Goal: Information Seeking & Learning: Learn about a topic

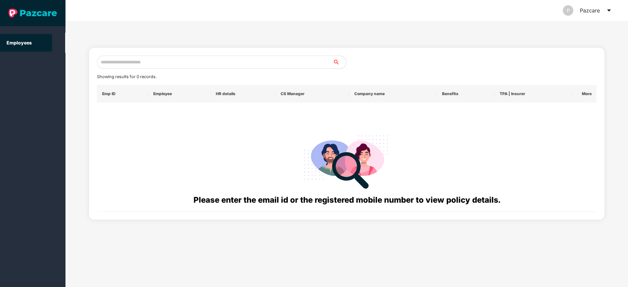
click at [199, 63] on input "text" at bounding box center [215, 62] width 236 height 13
paste input "**********"
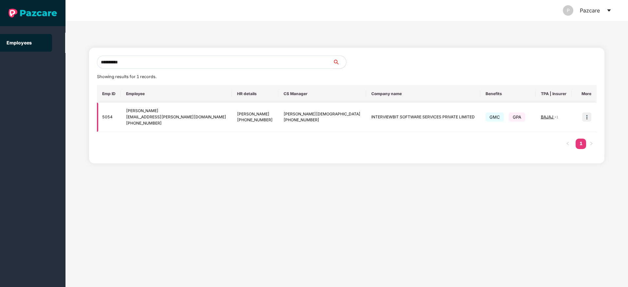
type input "**********"
click at [589, 115] on img at bounding box center [586, 117] width 9 height 9
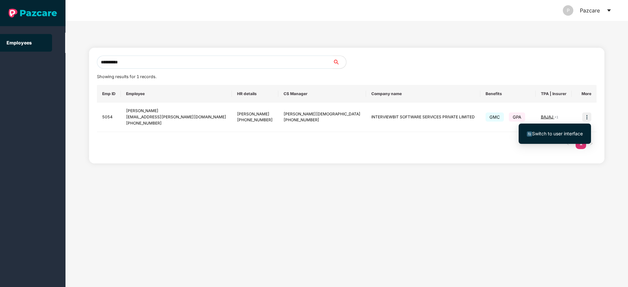
click at [553, 136] on span "Switch to user interface" at bounding box center [554, 133] width 56 height 7
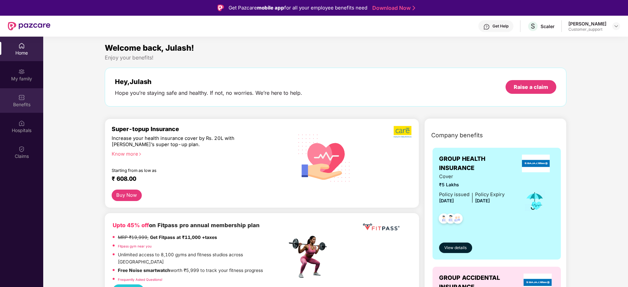
click at [21, 103] on div "Benefits" at bounding box center [21, 104] width 43 height 7
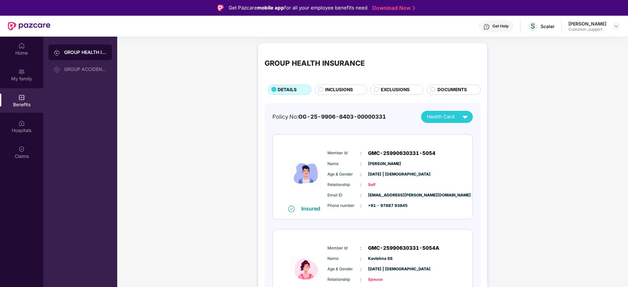
click at [335, 87] on span "INCLUSIONS" at bounding box center [339, 89] width 28 height 7
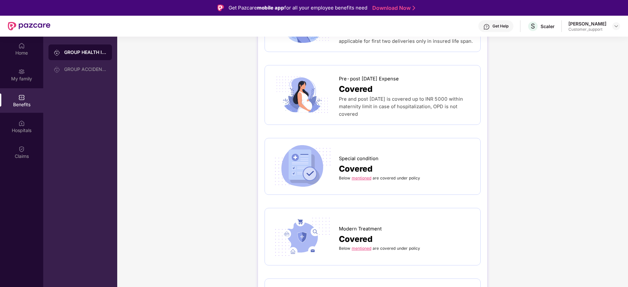
scroll to position [805, 0]
click at [360, 175] on link "mentioned" at bounding box center [361, 177] width 20 height 5
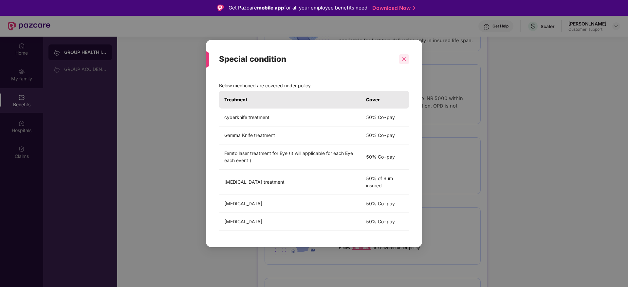
click at [404, 58] on icon "close" at bounding box center [403, 59] width 5 height 5
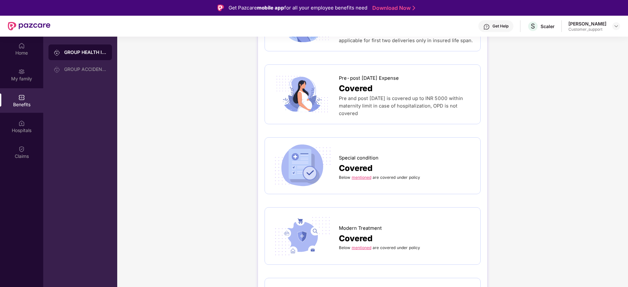
click at [356, 245] on link "mentioned" at bounding box center [361, 247] width 20 height 5
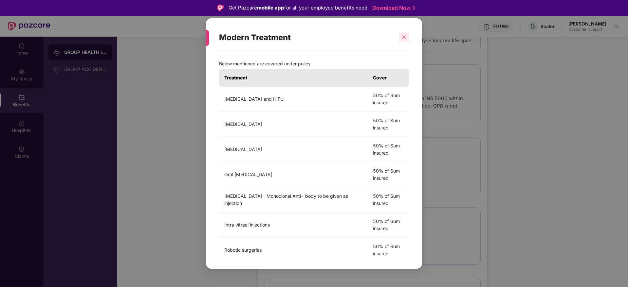
click at [400, 36] on div at bounding box center [404, 37] width 10 height 10
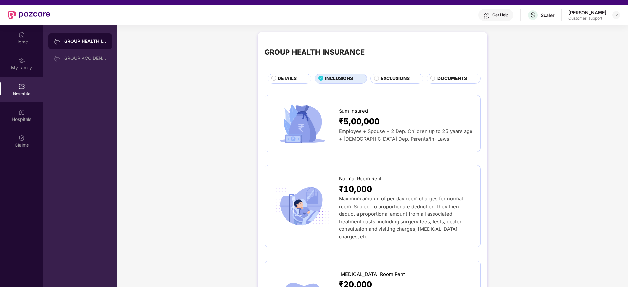
scroll to position [0, 0]
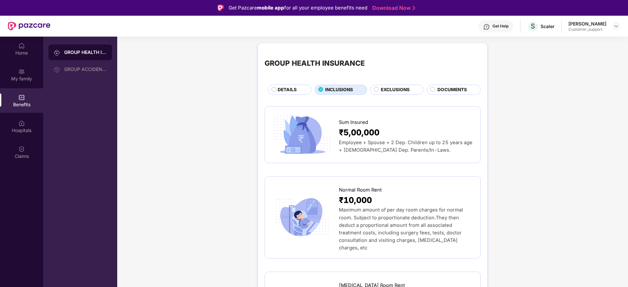
click at [447, 91] on span "DOCUMENTS" at bounding box center [451, 89] width 29 height 7
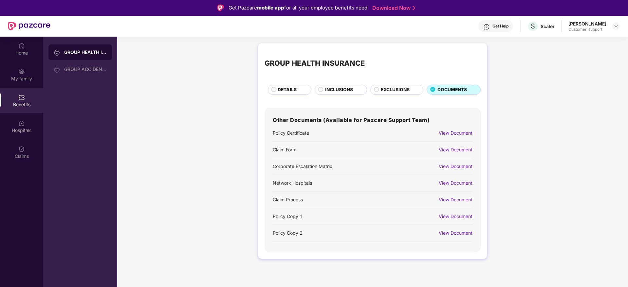
click at [452, 214] on div "View Document" at bounding box center [455, 216] width 34 height 7
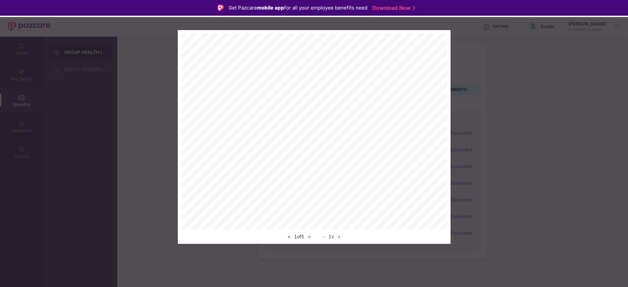
click at [341, 239] on button "+" at bounding box center [338, 237] width 7 height 8
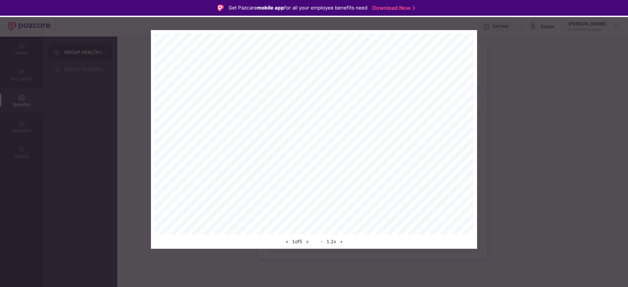
click at [341, 239] on button "+" at bounding box center [341, 242] width 7 height 8
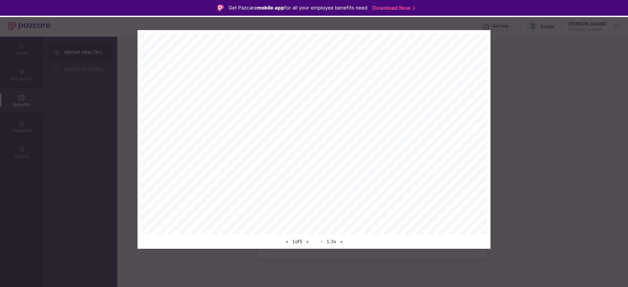
click at [341, 239] on button "+" at bounding box center [341, 242] width 7 height 8
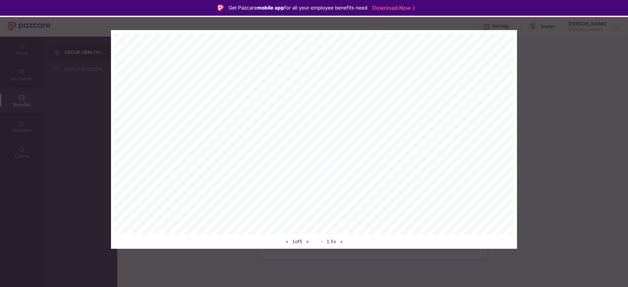
click at [341, 239] on button "+" at bounding box center [341, 242] width 7 height 8
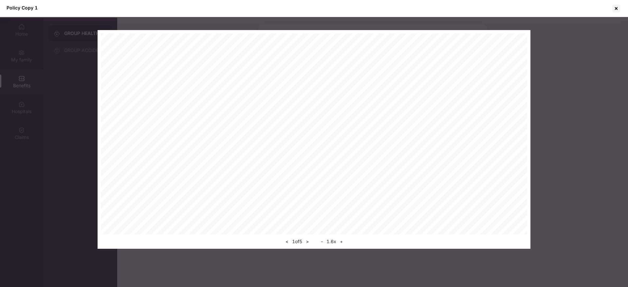
scroll to position [113, 0]
click at [311, 242] on button ">" at bounding box center [307, 242] width 7 height 8
click at [309, 243] on button ">" at bounding box center [307, 242] width 7 height 8
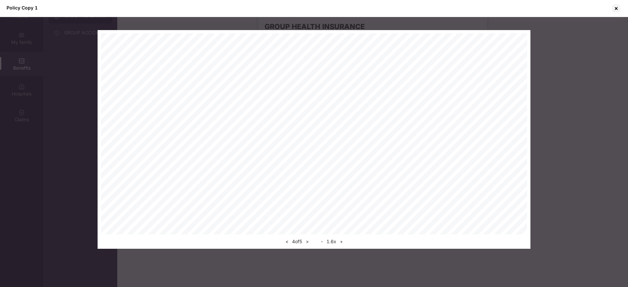
click at [283, 242] on button "<" at bounding box center [286, 242] width 7 height 8
click at [617, 12] on div at bounding box center [616, 8] width 10 height 10
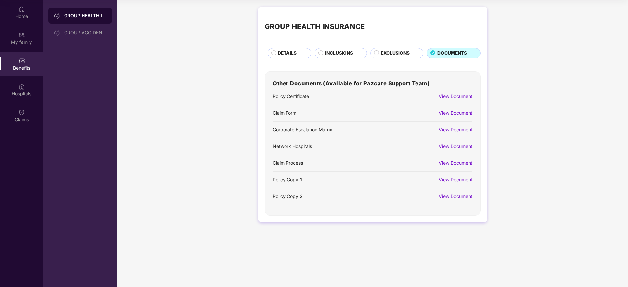
click at [338, 53] on span "INCLUSIONS" at bounding box center [339, 53] width 28 height 7
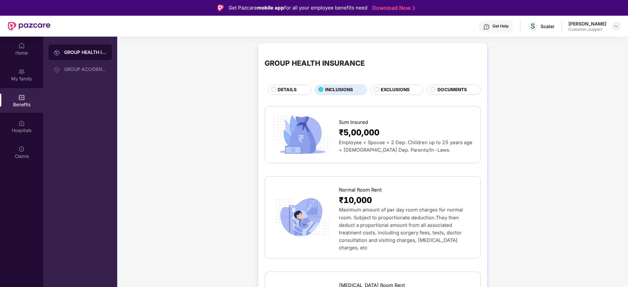
click at [618, 26] on div at bounding box center [616, 26] width 8 height 8
click at [576, 44] on div "Switch to support view" at bounding box center [584, 41] width 85 height 13
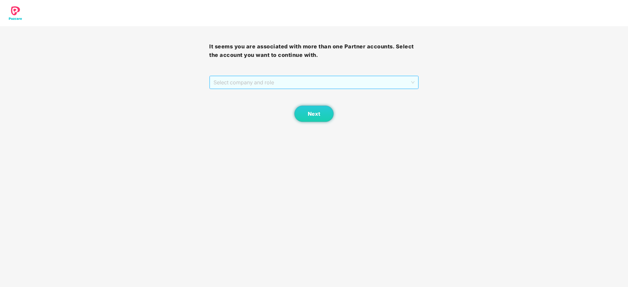
click at [257, 88] on span "Select company and role" at bounding box center [313, 82] width 201 height 12
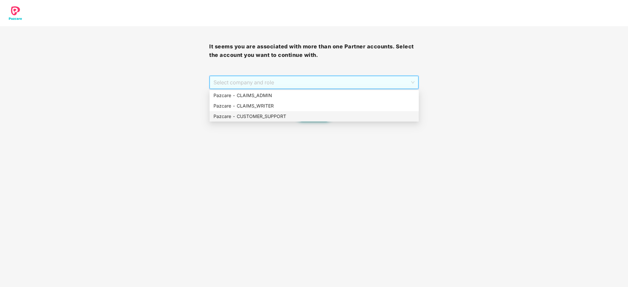
click at [258, 117] on div "Pazcare - CUSTOMER_SUPPORT" at bounding box center [313, 116] width 201 height 7
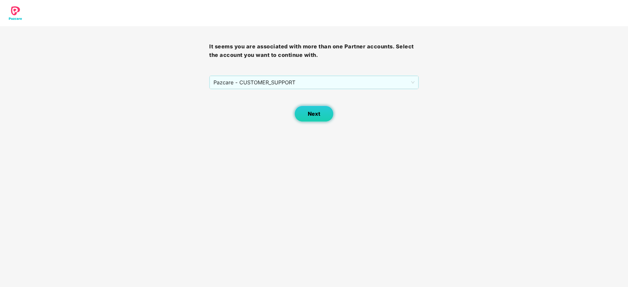
click at [316, 113] on span "Next" at bounding box center [314, 114] width 12 height 6
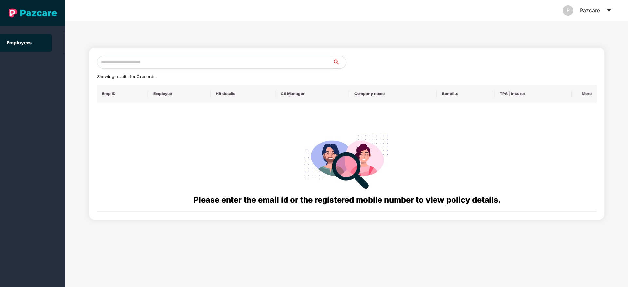
click at [208, 63] on input "text" at bounding box center [215, 62] width 236 height 13
paste input "**********"
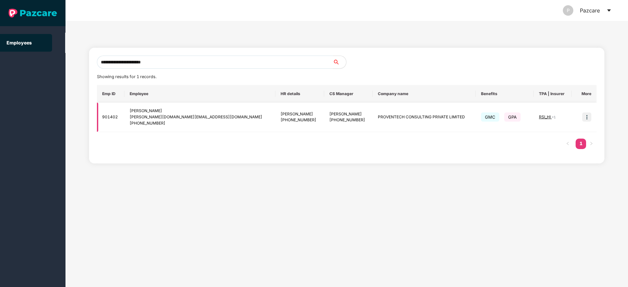
type input "**********"
click at [585, 118] on img at bounding box center [586, 117] width 9 height 9
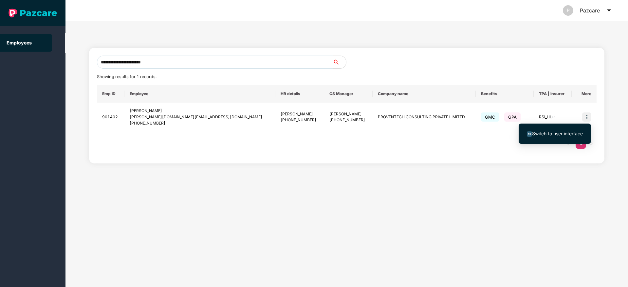
click at [547, 138] on li "Switch to user interface" at bounding box center [554, 134] width 72 height 14
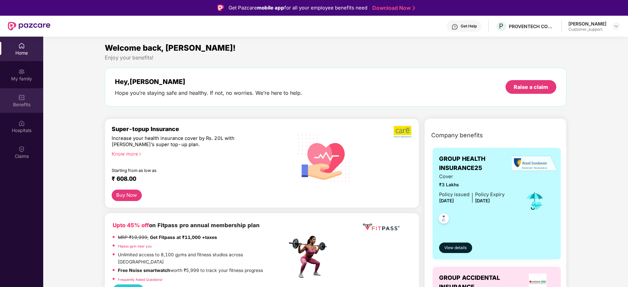
click at [17, 103] on div "Benefits" at bounding box center [21, 104] width 43 height 7
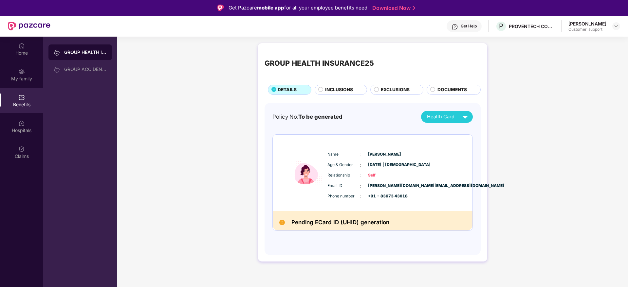
click at [345, 88] on span "INCLUSIONS" at bounding box center [339, 89] width 28 height 7
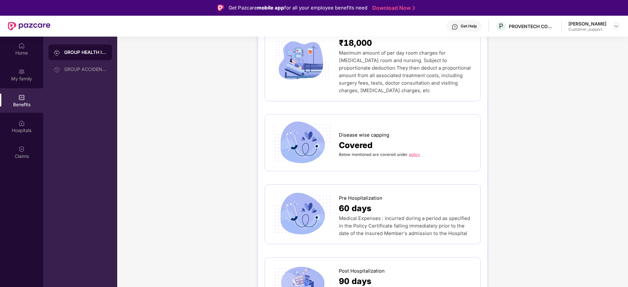
scroll to position [255, 0]
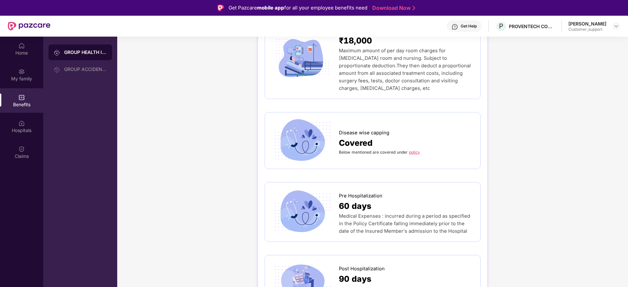
click at [414, 150] on link "policy" at bounding box center [414, 152] width 11 height 5
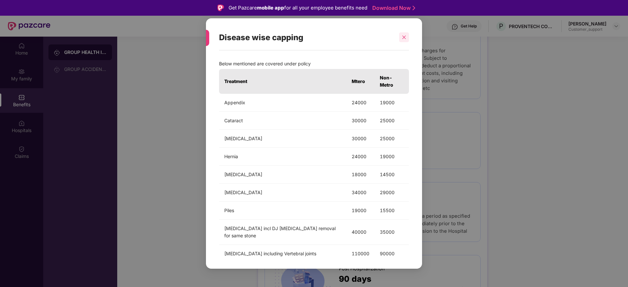
click at [404, 38] on icon "close" at bounding box center [404, 38] width 4 height 4
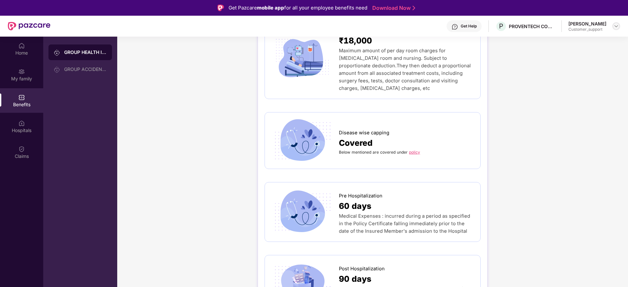
click at [613, 27] on div at bounding box center [616, 26] width 8 height 8
click at [589, 43] on div "Switch to support view" at bounding box center [584, 41] width 85 height 13
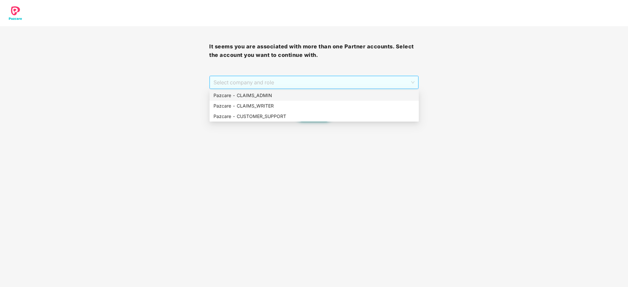
click at [355, 84] on span "Select company and role" at bounding box center [313, 82] width 201 height 12
click at [296, 117] on div "Pazcare - CUSTOMER_SUPPORT" at bounding box center [313, 116] width 201 height 7
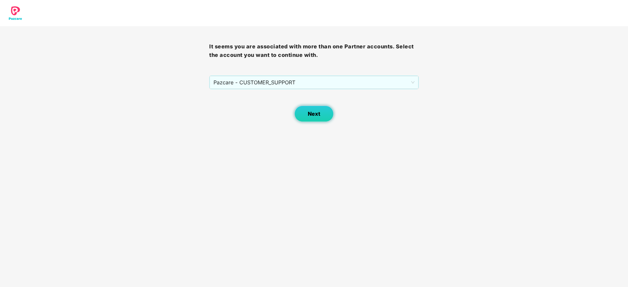
click at [313, 114] on span "Next" at bounding box center [314, 114] width 12 height 6
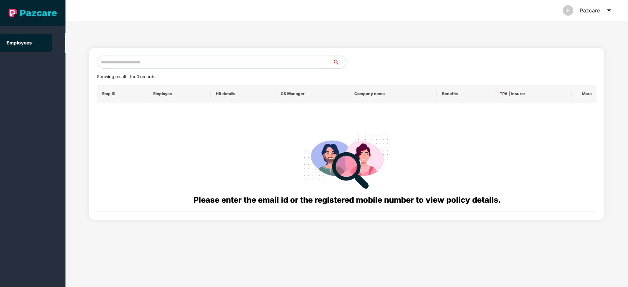
click at [226, 61] on input "text" at bounding box center [215, 62] width 236 height 13
paste input "**********"
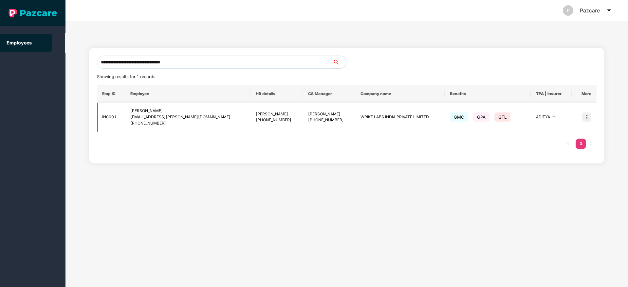
type input "**********"
click at [587, 116] on img at bounding box center [586, 117] width 9 height 9
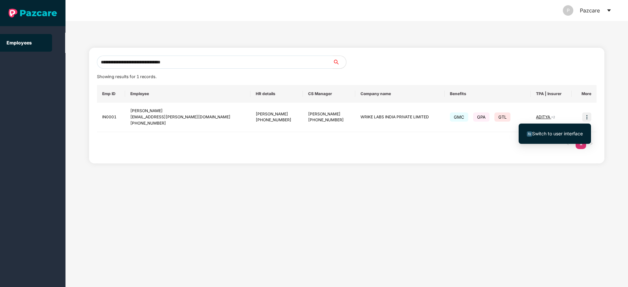
click at [558, 133] on span "Switch to user interface" at bounding box center [557, 134] width 51 height 6
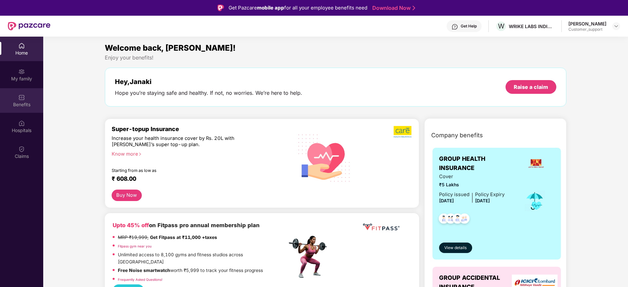
click at [23, 105] on div "Benefits" at bounding box center [21, 104] width 43 height 7
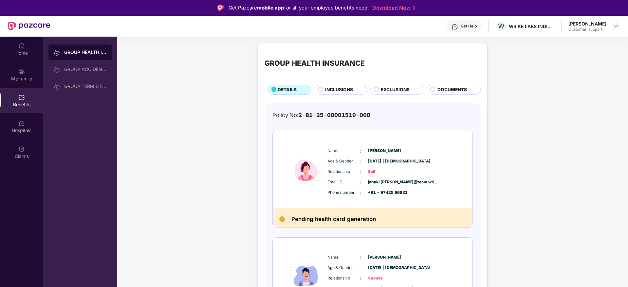
click at [347, 89] on span "INCLUSIONS" at bounding box center [339, 89] width 28 height 7
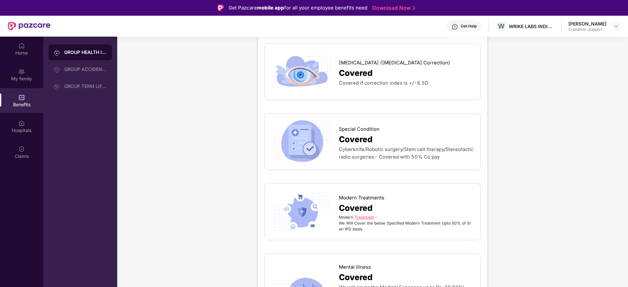
scroll to position [1472, 0]
click at [362, 214] on div "Modern Treatment - We Will Cover the below Specified Modern Treatment Upto 50% …" at bounding box center [406, 223] width 135 height 18
click at [362, 214] on link "Treatment" at bounding box center [363, 216] width 19 height 5
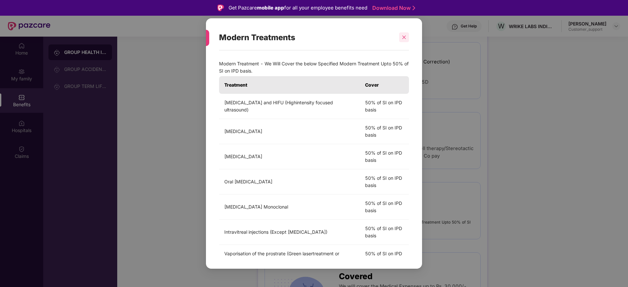
click at [405, 35] on icon "close" at bounding box center [403, 37] width 5 height 5
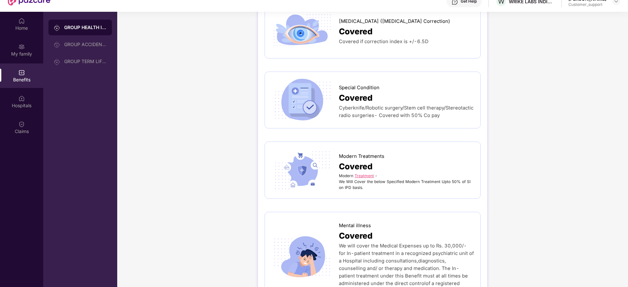
scroll to position [37, 0]
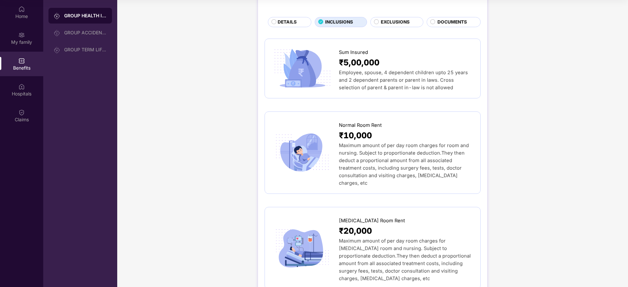
scroll to position [0, 0]
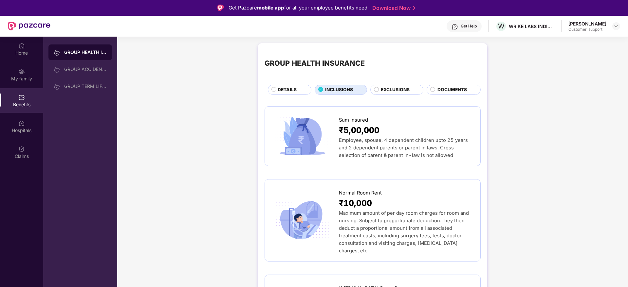
click at [289, 89] on span "DETAILS" at bounding box center [286, 89] width 19 height 7
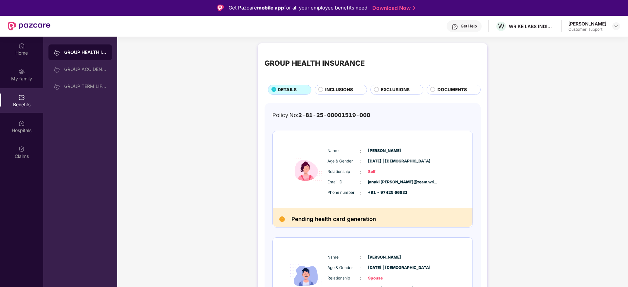
click at [456, 90] on span "DOCUMENTS" at bounding box center [451, 89] width 29 height 7
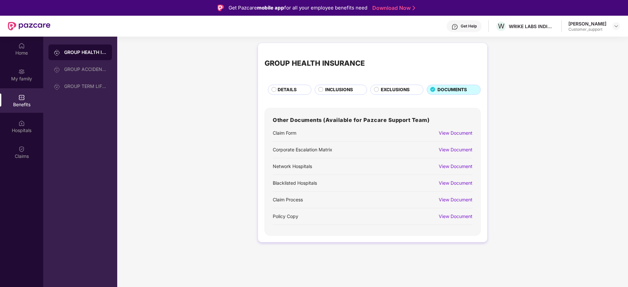
click at [453, 219] on div "View Document" at bounding box center [455, 216] width 34 height 7
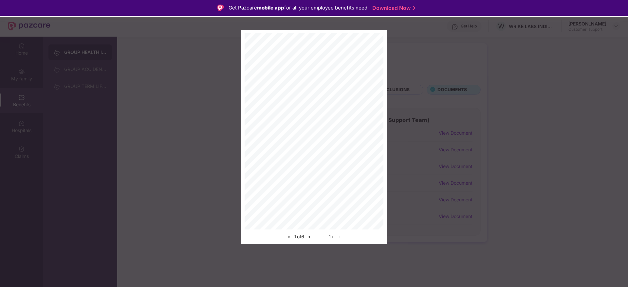
click at [538, 70] on div "< 1 of 6 > - 1 x +" at bounding box center [314, 137] width 628 height 214
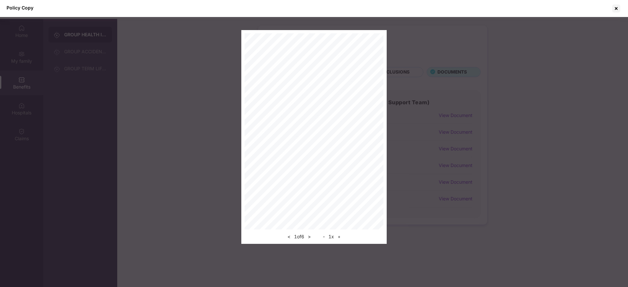
scroll to position [20, 0]
click at [617, 9] on div at bounding box center [616, 8] width 10 height 10
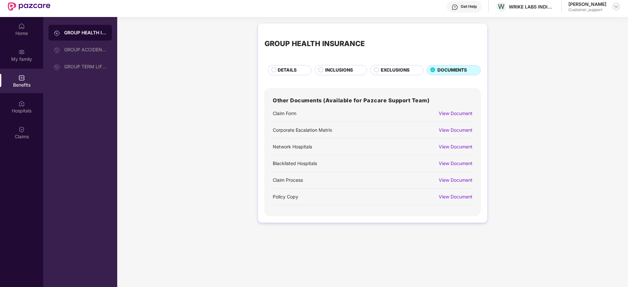
click at [616, 3] on div at bounding box center [616, 7] width 8 height 8
click at [575, 21] on div "Switch to support view" at bounding box center [584, 22] width 85 height 13
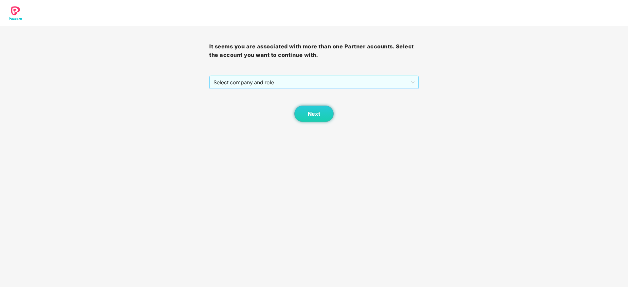
click at [318, 78] on span "Select company and role" at bounding box center [313, 82] width 201 height 12
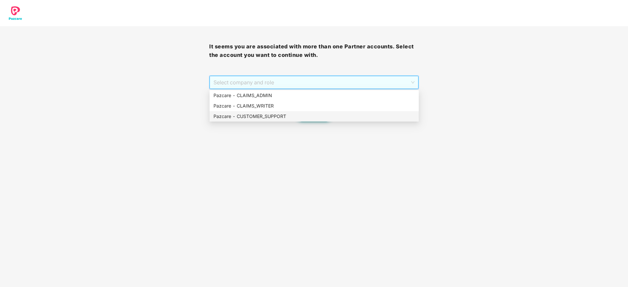
click at [292, 120] on div "Pazcare - CUSTOMER_SUPPORT" at bounding box center [313, 116] width 209 height 10
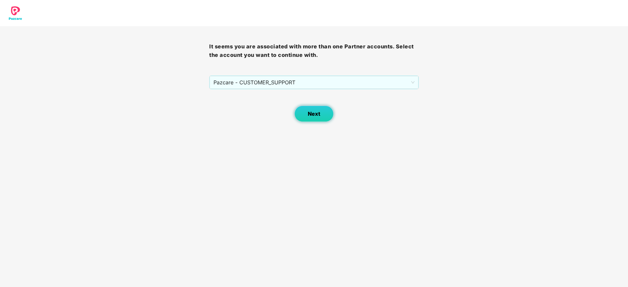
click at [323, 106] on button "Next" at bounding box center [313, 114] width 39 height 16
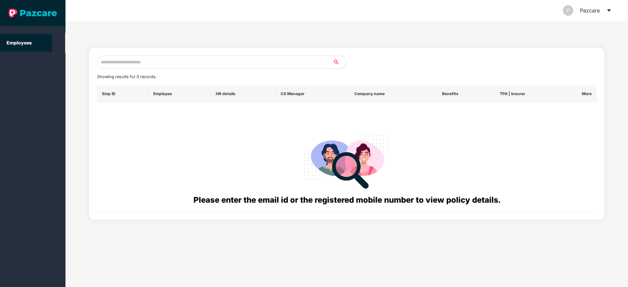
click at [247, 58] on input "text" at bounding box center [215, 62] width 236 height 13
paste input "**********"
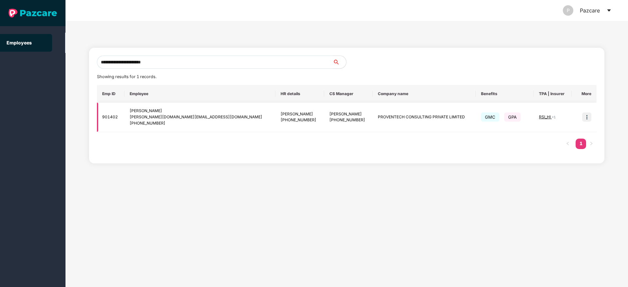
type input "**********"
click at [585, 121] on img at bounding box center [586, 117] width 9 height 9
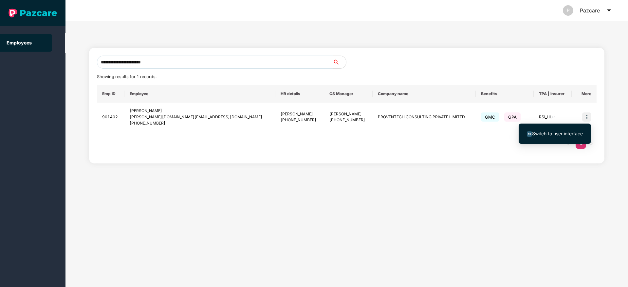
click at [553, 134] on span "Switch to user interface" at bounding box center [557, 134] width 51 height 6
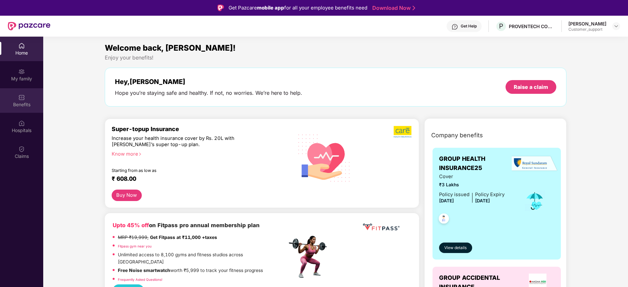
click at [9, 96] on div "Benefits" at bounding box center [21, 100] width 43 height 25
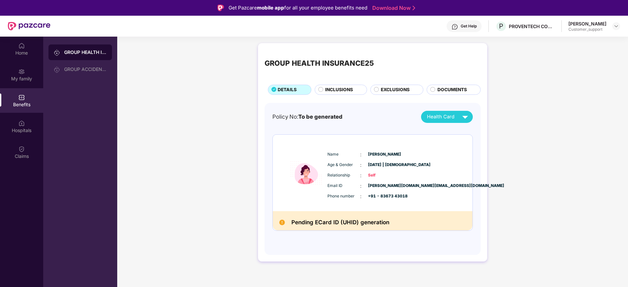
click at [338, 86] on span "INCLUSIONS" at bounding box center [339, 89] width 28 height 7
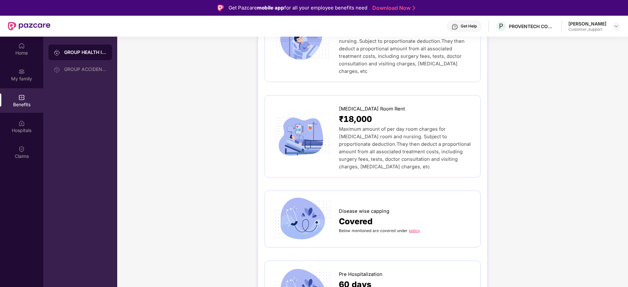
scroll to position [196, 0]
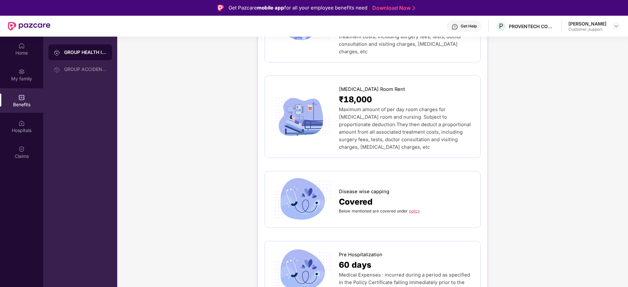
click at [412, 209] on link "policy" at bounding box center [414, 211] width 11 height 5
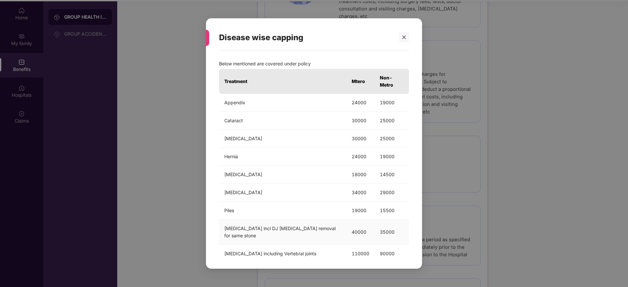
scroll to position [37, 0]
click at [403, 37] on icon "close" at bounding box center [403, 37] width 5 height 5
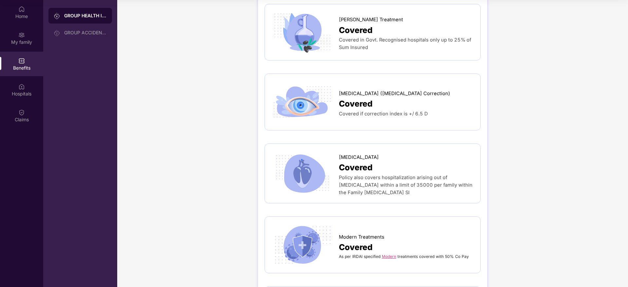
scroll to position [1119, 0]
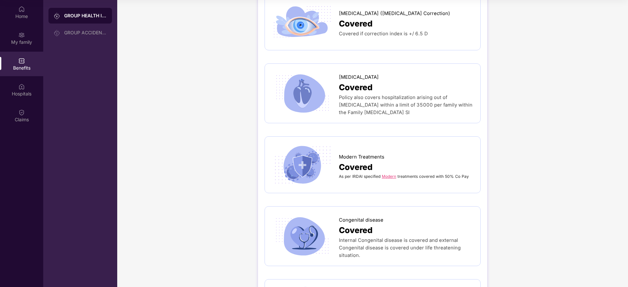
drag, startPoint x: 336, startPoint y: 62, endPoint x: 421, endPoint y: 101, distance: 94.0
click at [421, 101] on div "[MEDICAL_DATA] Covered Policy also covers hospitalization arising out of [MEDIC…" at bounding box center [372, 93] width 202 height 46
copy div "[MEDICAL_DATA] Covered Policy also covers hospitalization arising out of [MEDIC…"
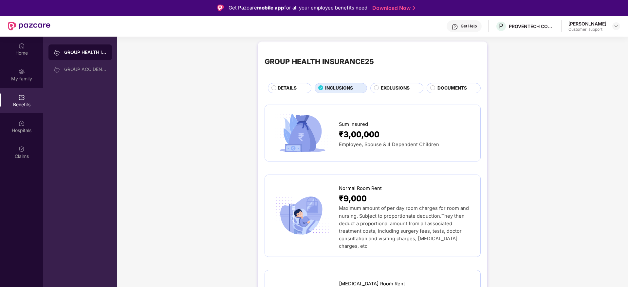
scroll to position [0, 0]
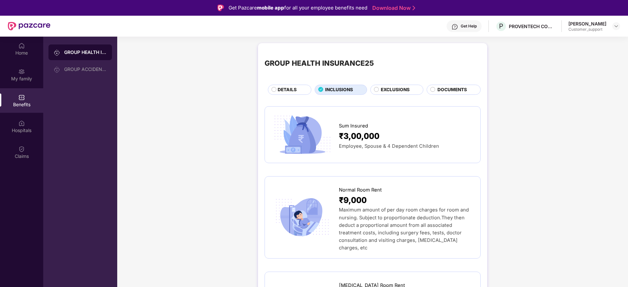
click at [295, 85] on div "DETAILS" at bounding box center [290, 90] width 44 height 10
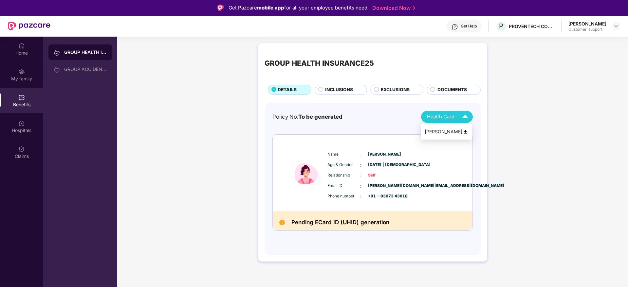
click at [445, 120] on span "Health Card" at bounding box center [440, 117] width 27 height 8
click at [445, 130] on div "[PERSON_NAME]" at bounding box center [445, 131] width 43 height 7
click at [620, 26] on header "Get Help P PROVENTECH CONSULTING PRIVATE LIMITED [PERSON_NAME] Customer_support" at bounding box center [314, 26] width 628 height 21
click at [614, 27] on img at bounding box center [615, 26] width 5 height 5
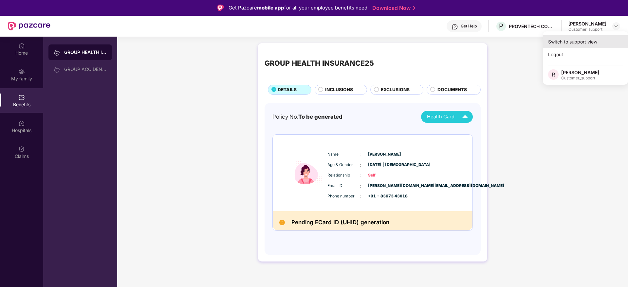
click at [606, 39] on div "Switch to support view" at bounding box center [584, 41] width 85 height 13
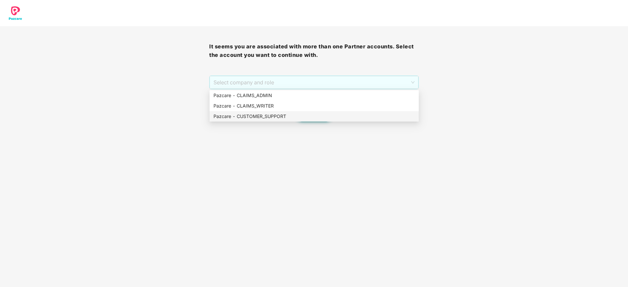
drag, startPoint x: 368, startPoint y: 79, endPoint x: 341, endPoint y: 117, distance: 46.0
click at [341, 117] on body "It seems you are associated with more than one Partner accounts. Select the acc…" at bounding box center [314, 143] width 628 height 287
click at [341, 117] on div "Pazcare - CUSTOMER_SUPPORT" at bounding box center [313, 116] width 201 height 7
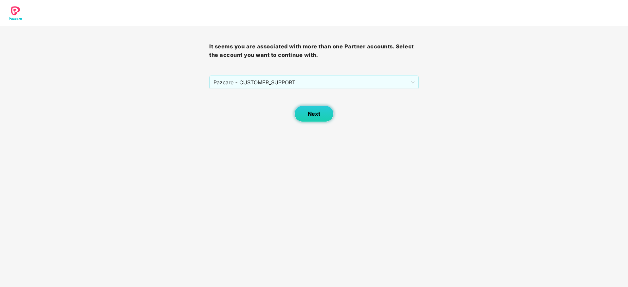
click at [306, 115] on button "Next" at bounding box center [313, 114] width 39 height 16
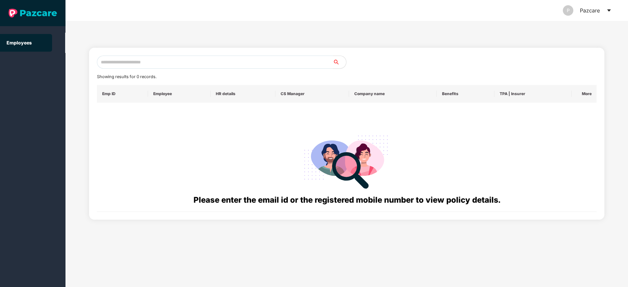
click at [234, 59] on input "text" at bounding box center [215, 62] width 236 height 13
paste input "**********"
drag, startPoint x: 171, startPoint y: 63, endPoint x: 95, endPoint y: 62, distance: 76.6
click at [95, 62] on div "**********" at bounding box center [346, 134] width 515 height 172
paste input "text"
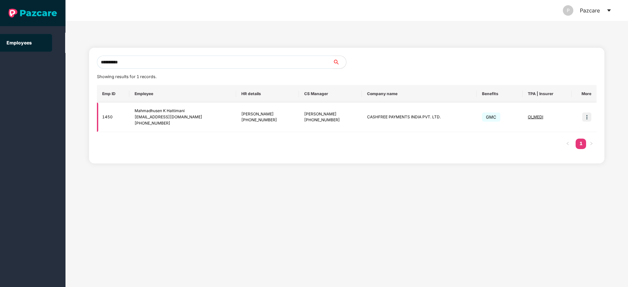
type input "**********"
click at [584, 116] on img at bounding box center [586, 117] width 9 height 9
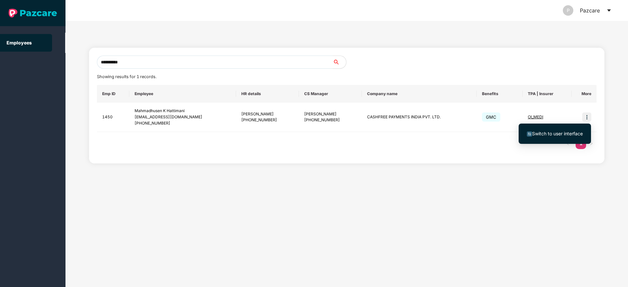
click at [552, 137] on li "Switch to user interface" at bounding box center [554, 134] width 72 height 14
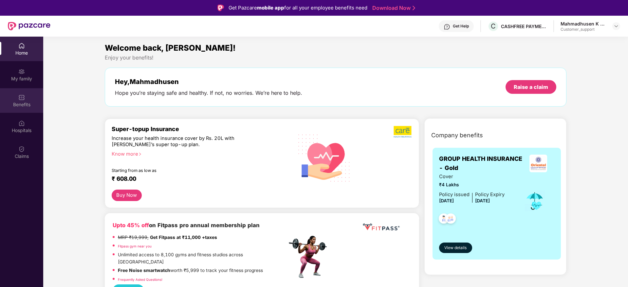
click at [20, 108] on div "Benefits" at bounding box center [21, 100] width 43 height 25
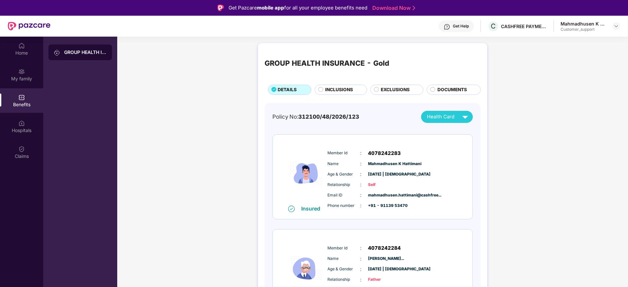
click at [337, 90] on span "INCLUSIONS" at bounding box center [339, 89] width 28 height 7
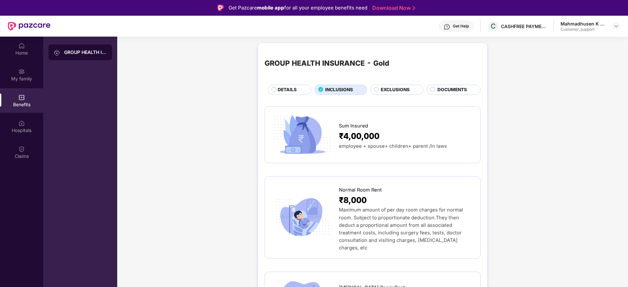
click at [394, 84] on div "GROUP HEALTH INSURANCE - Gold DETAILS INCLUSIONS EXCLUSIONS DOCUMENTS" at bounding box center [372, 72] width 216 height 45
click at [393, 90] on span "EXCLUSIONS" at bounding box center [395, 89] width 29 height 7
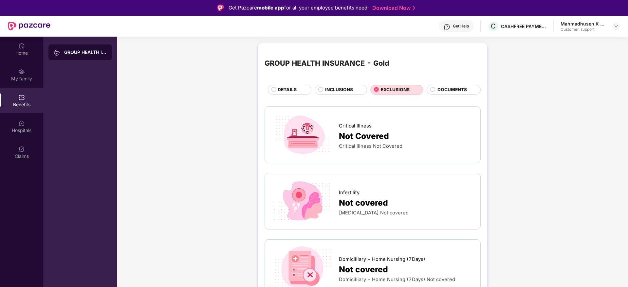
click at [331, 85] on div "INCLUSIONS" at bounding box center [340, 90] width 52 height 10
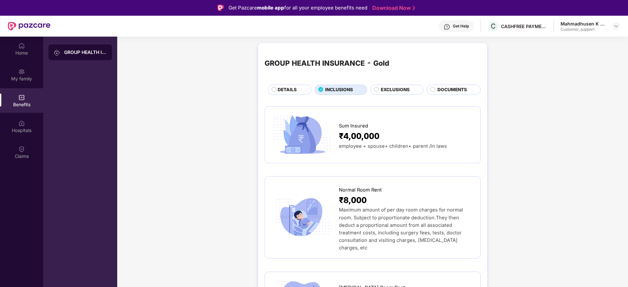
click at [399, 92] on span "EXCLUSIONS" at bounding box center [395, 89] width 29 height 7
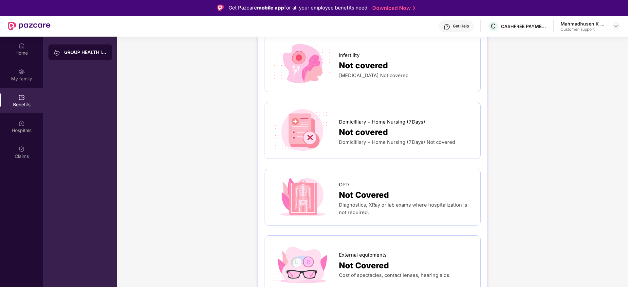
scroll to position [216, 0]
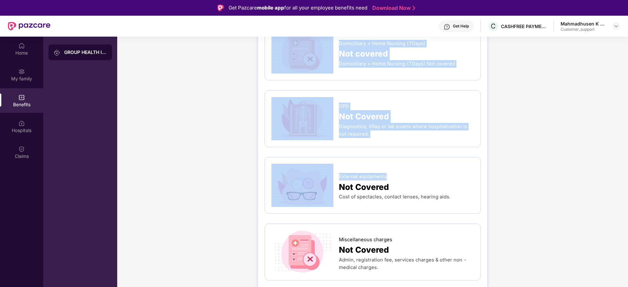
click at [411, 154] on div "Critical Illness Not Covered Critical Illness Not Covered [MEDICAL_DATA] Not co…" at bounding box center [372, 292] width 216 height 810
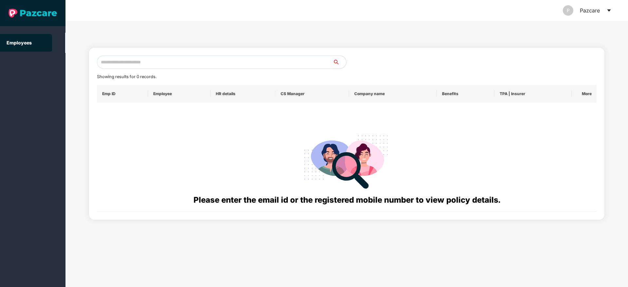
click at [608, 8] on icon "caret-down" at bounding box center [608, 10] width 5 height 5
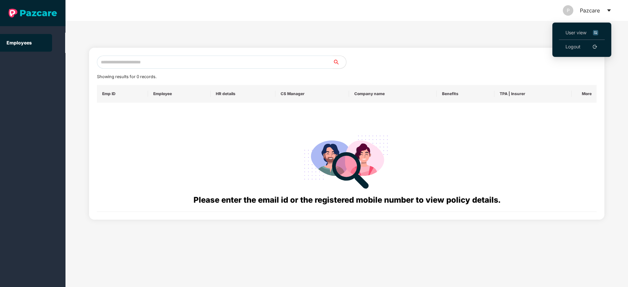
click at [584, 31] on span "User view" at bounding box center [581, 32] width 33 height 7
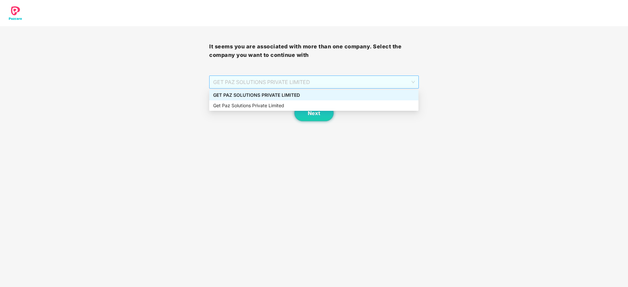
click at [354, 85] on span "GET PAZ SOLUTIONS PRIVATE LIMITED" at bounding box center [313, 82] width 201 height 12
click at [327, 97] on div "GET PAZ SOLUTIONS PRIVATE LIMITED" at bounding box center [313, 95] width 201 height 7
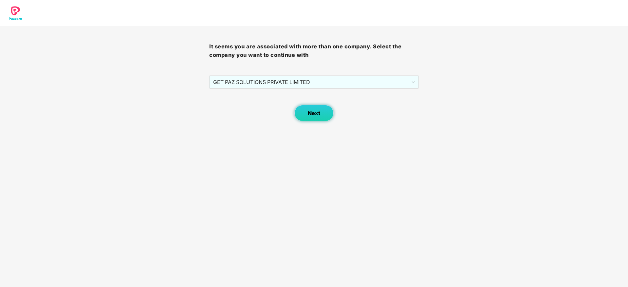
click at [313, 115] on span "Next" at bounding box center [314, 113] width 12 height 6
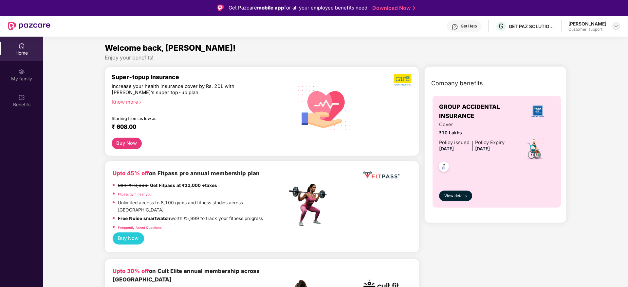
click at [614, 27] on img at bounding box center [615, 26] width 5 height 5
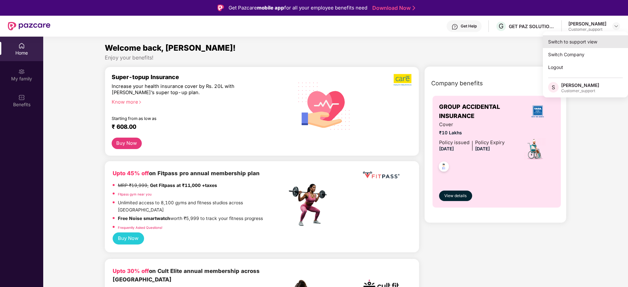
click at [569, 41] on div "Switch to support view" at bounding box center [584, 41] width 85 height 13
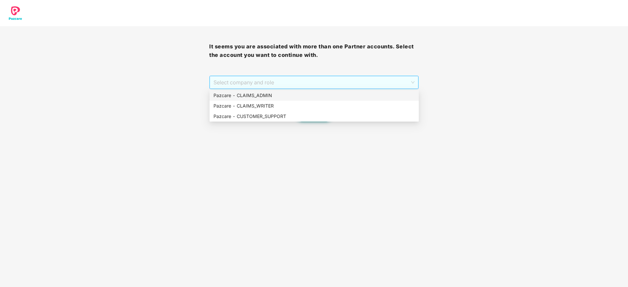
click at [333, 78] on span "Select company and role" at bounding box center [313, 82] width 201 height 12
click at [328, 97] on div "Pazcare - CLAIMS_ADMIN" at bounding box center [313, 95] width 201 height 7
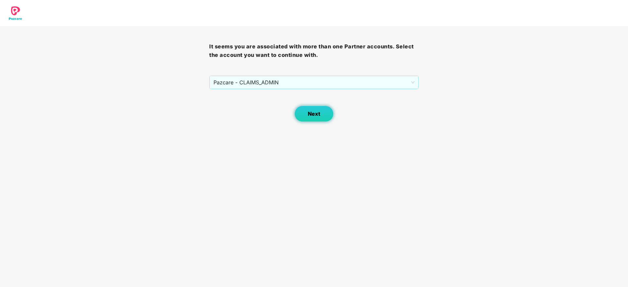
click at [315, 121] on button "Next" at bounding box center [313, 114] width 39 height 16
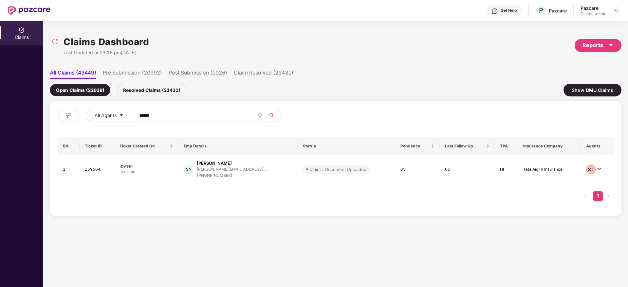
click at [197, 116] on input "******" at bounding box center [197, 116] width 117 height 10
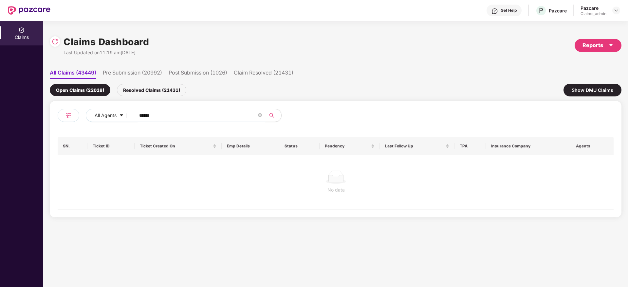
type input "******"
click at [147, 95] on div "Resolved Claims (21431)" at bounding box center [151, 90] width 69 height 12
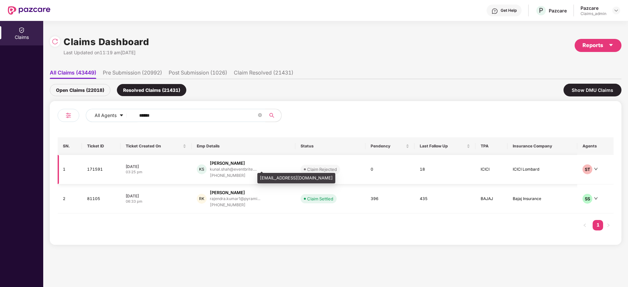
click at [227, 167] on div "kunal.shah@eventbrite...." at bounding box center [233, 169] width 47 height 4
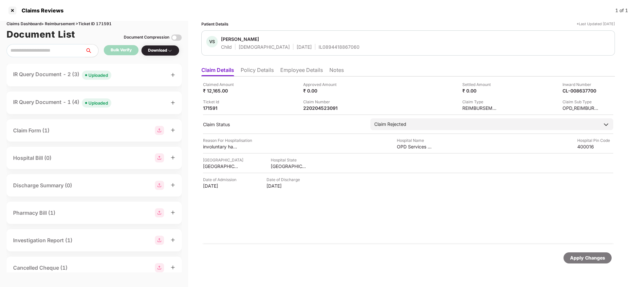
click at [291, 68] on li "Employee Details" at bounding box center [301, 71] width 43 height 9
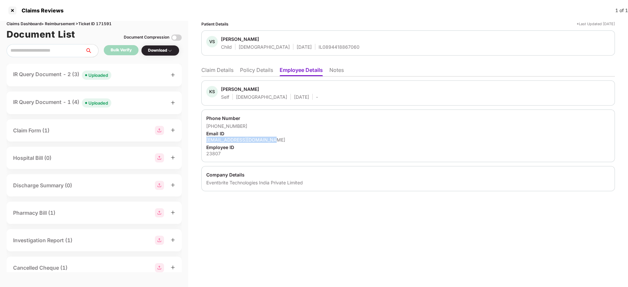
drag, startPoint x: 204, startPoint y: 140, endPoint x: 274, endPoint y: 140, distance: 69.7
click at [274, 140] on div "Phone Number +919833387261 Email ID kunal.shah@eventbrite.com Employee ID 23807" at bounding box center [407, 136] width 413 height 53
copy div "kunal.shah@eventbrite.com"
click at [218, 65] on ul "Claim Details Policy Details Employee Details Notes" at bounding box center [407, 69] width 413 height 13
click at [218, 66] on ul "Claim Details Policy Details Employee Details Notes" at bounding box center [407, 69] width 413 height 13
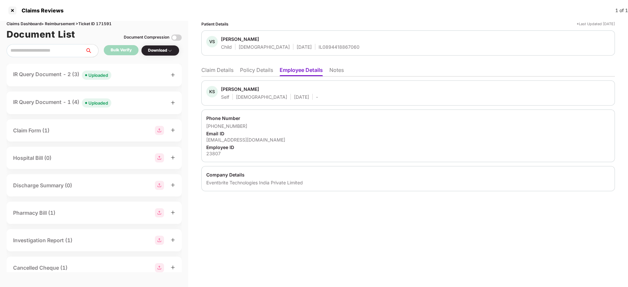
click at [218, 69] on li "Claim Details" at bounding box center [217, 71] width 32 height 9
click at [10, 9] on div at bounding box center [12, 10] width 10 height 10
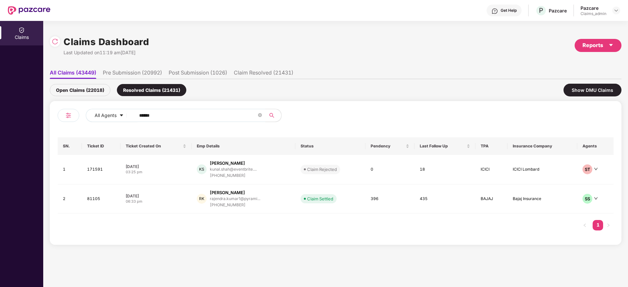
click at [614, 15] on div "Pazcare Claims_admin" at bounding box center [600, 10] width 40 height 11
click at [615, 11] on img at bounding box center [615, 10] width 5 height 5
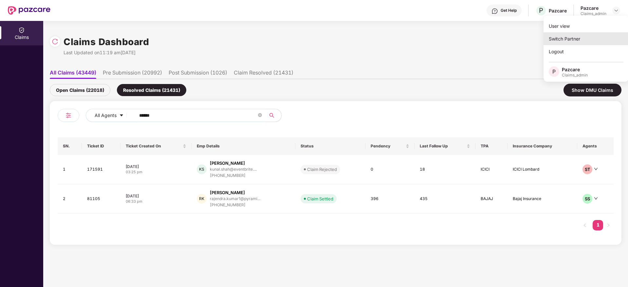
click at [588, 40] on div "Switch Partner" at bounding box center [585, 38] width 85 height 13
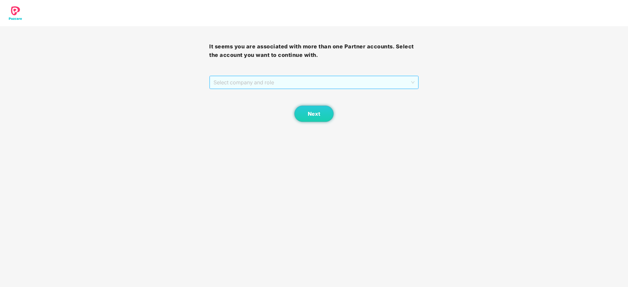
click at [312, 78] on span "Select company and role" at bounding box center [313, 82] width 201 height 12
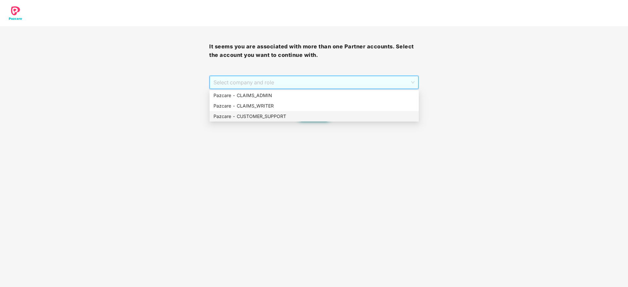
click at [307, 116] on div "Pazcare - CUSTOMER_SUPPORT" at bounding box center [313, 116] width 201 height 7
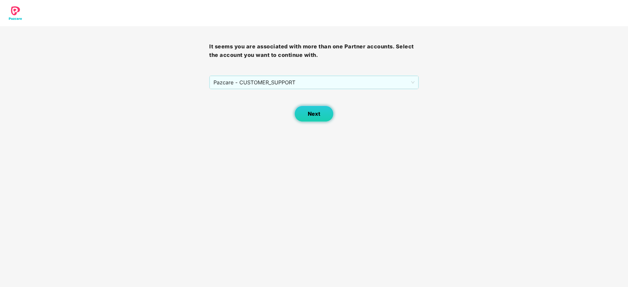
click at [316, 119] on button "Next" at bounding box center [313, 114] width 39 height 16
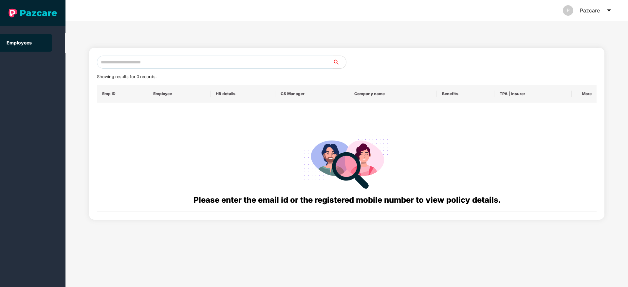
click at [234, 58] on input "text" at bounding box center [215, 62] width 236 height 13
paste input "**********"
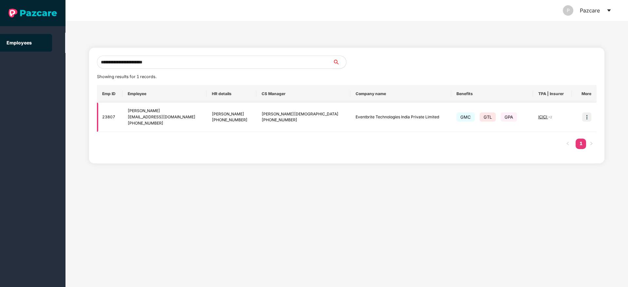
type input "**********"
click at [587, 117] on img at bounding box center [586, 117] width 9 height 9
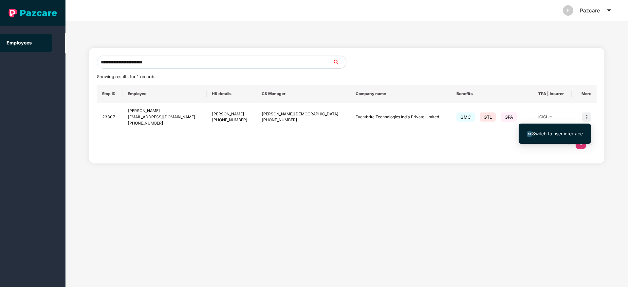
click at [545, 133] on span "Switch to user interface" at bounding box center [557, 134] width 51 height 6
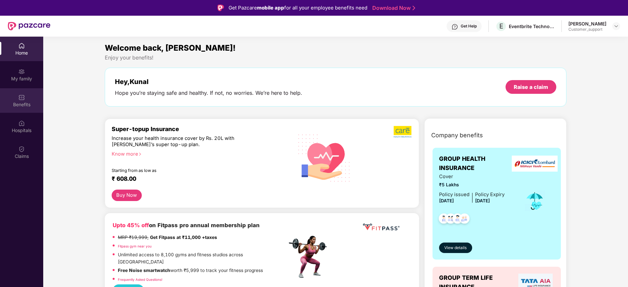
click at [21, 104] on div "Benefits" at bounding box center [21, 104] width 43 height 7
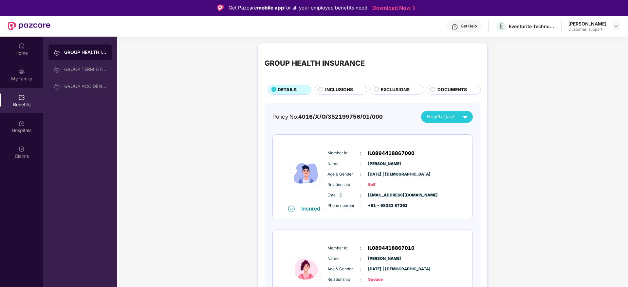
click at [327, 85] on div "INCLUSIONS" at bounding box center [340, 90] width 52 height 10
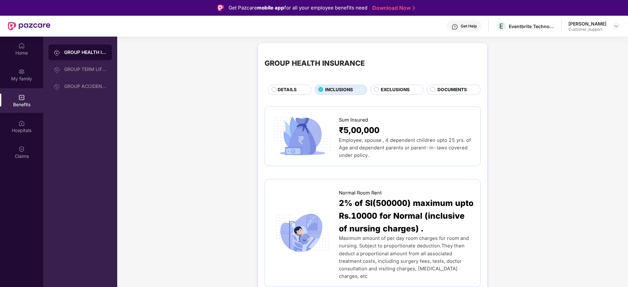
click at [398, 85] on div "EXCLUSIONS" at bounding box center [396, 90] width 53 height 10
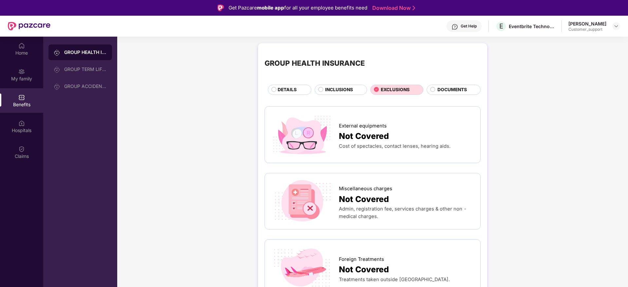
click at [345, 94] on div "INCLUSIONS" at bounding box center [342, 90] width 41 height 8
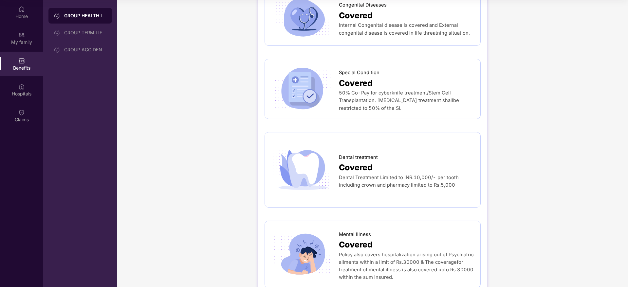
scroll to position [1511, 0]
